Goal: Task Accomplishment & Management: Manage account settings

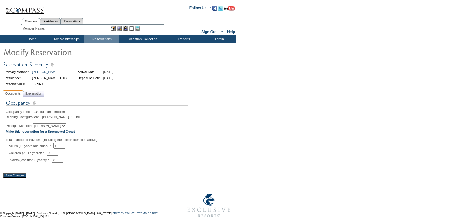
click at [46, 126] on select "[PERSON_NAME] [PERSON_NAME] [PERSON_NAME] [PERSON_NAME]" at bounding box center [50, 125] width 34 height 5
select select "9299"
click at [36, 124] on select "[PERSON_NAME] [PERSON_NAME] [PERSON_NAME] [PERSON_NAME]" at bounding box center [50, 125] width 34 height 5
click at [37, 91] on span "Explanation" at bounding box center [33, 93] width 19 height 6
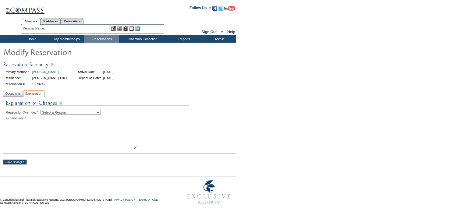
click at [60, 112] on select "Select a Reason Creating Continuous Stay Days Rebooked After Cancellation Editi…" at bounding box center [71, 112] width 60 height 5
select select "1045"
click at [45, 110] on select "Select a Reason Creating Continuous Stay Days Rebooked After Cancellation Editi…" at bounding box center [71, 112] width 60 height 5
click at [77, 135] on textarea at bounding box center [71, 134] width 131 height 29
type textarea "EC"
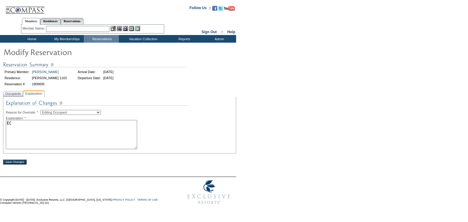
click at [19, 162] on input "Save Changes" at bounding box center [14, 162] width 23 height 5
